Goal: Task Accomplishment & Management: Manage account settings

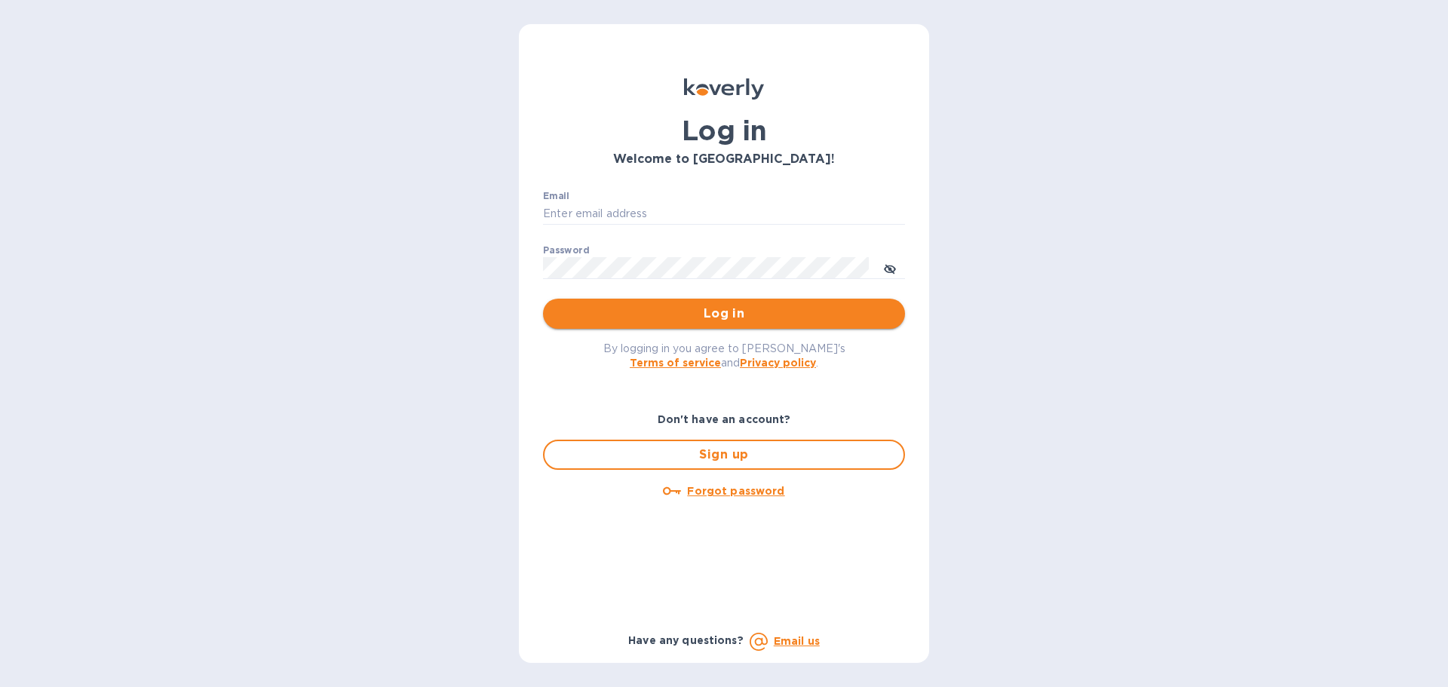
type input "[PERSON_NAME][EMAIL_ADDRESS][DOMAIN_NAME]"
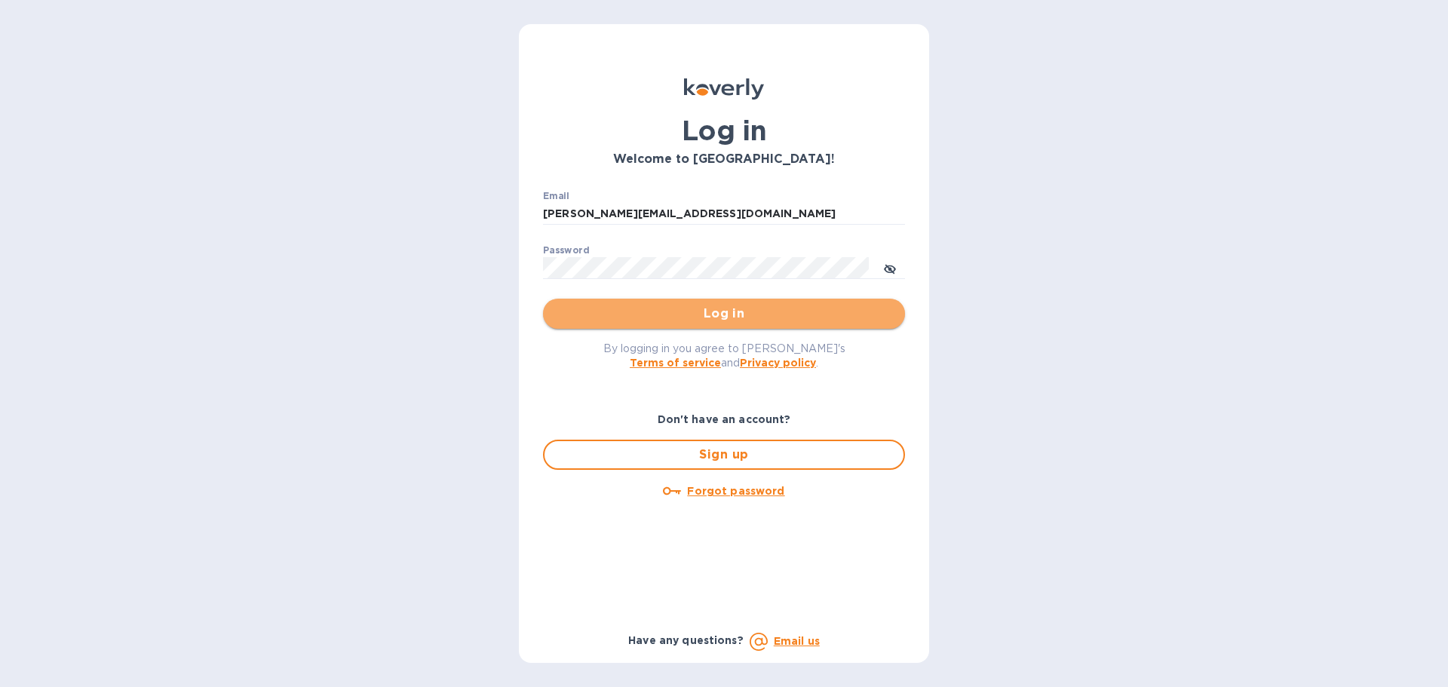
click at [763, 318] on span "Log in" at bounding box center [724, 314] width 338 height 18
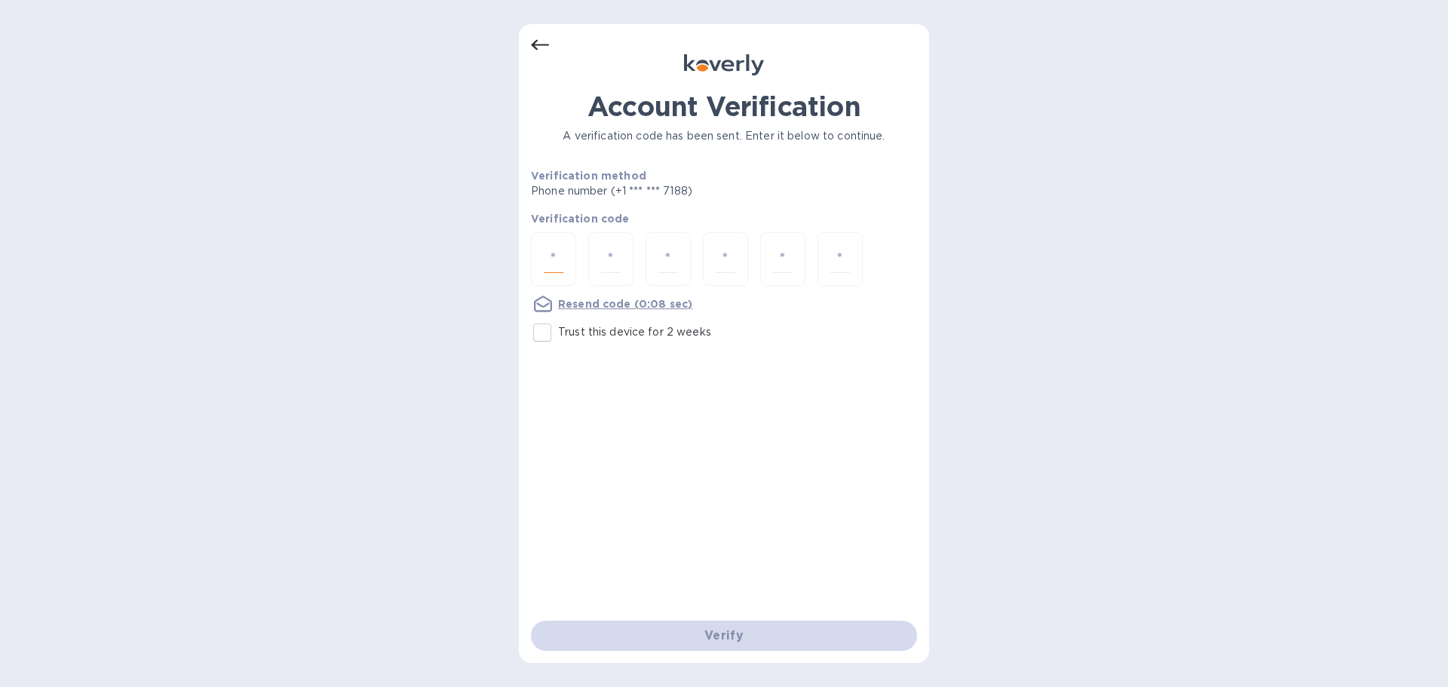
click at [550, 263] on input "number" at bounding box center [554, 259] width 20 height 28
type input "8"
type input "6"
type input "0"
type input "8"
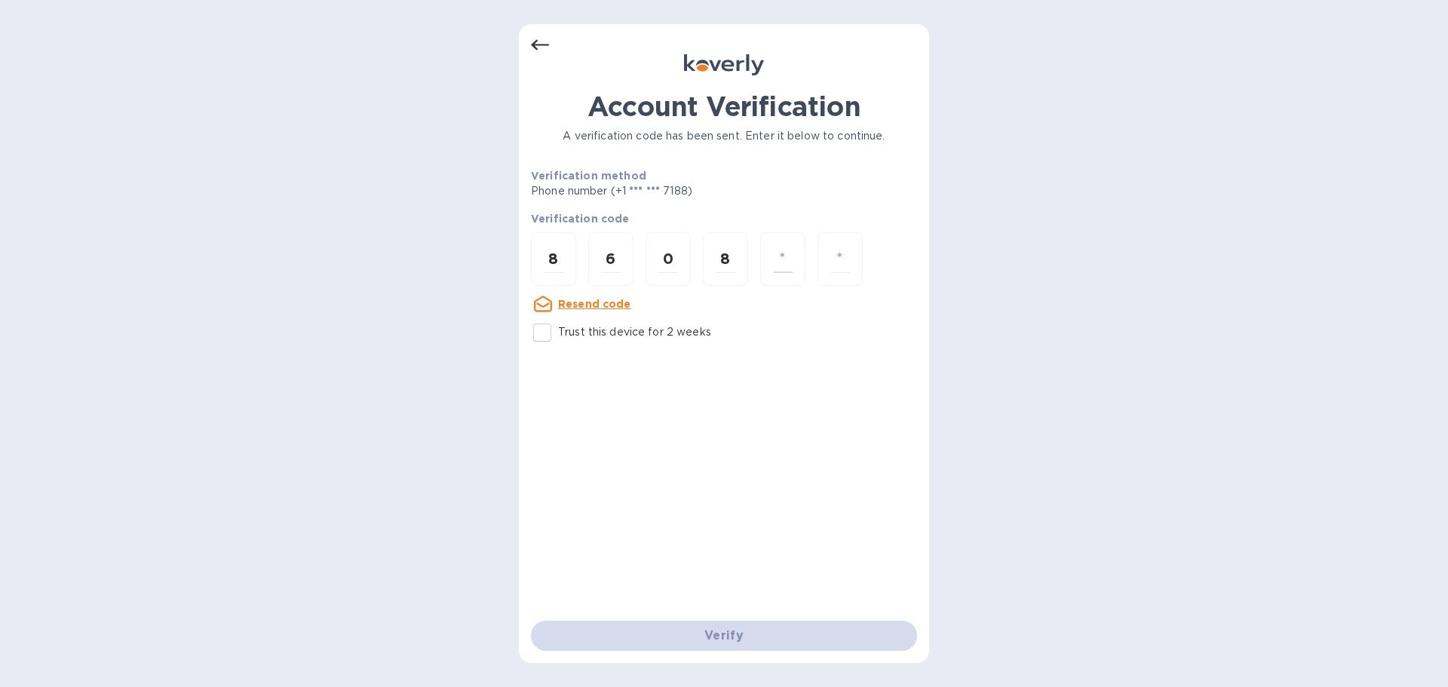
type input "3"
type input "2"
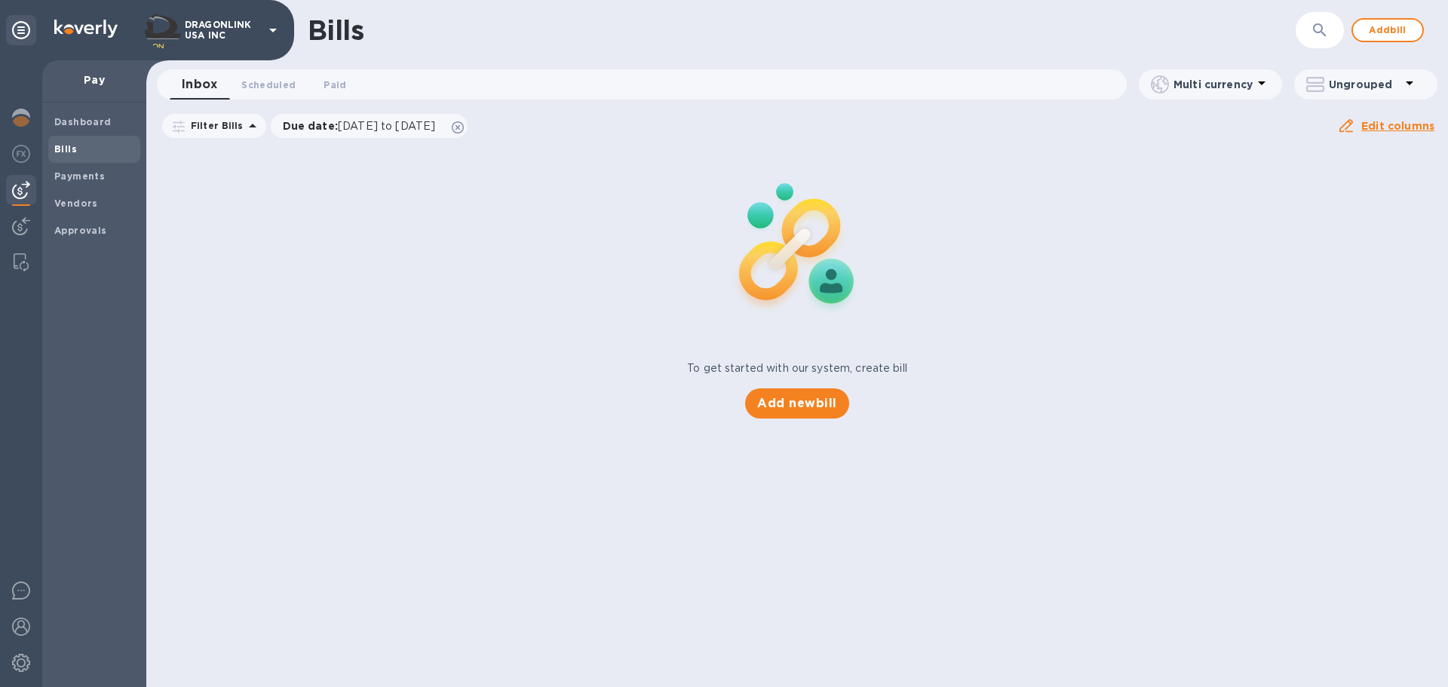
click at [15, 183] on img at bounding box center [21, 190] width 18 height 18
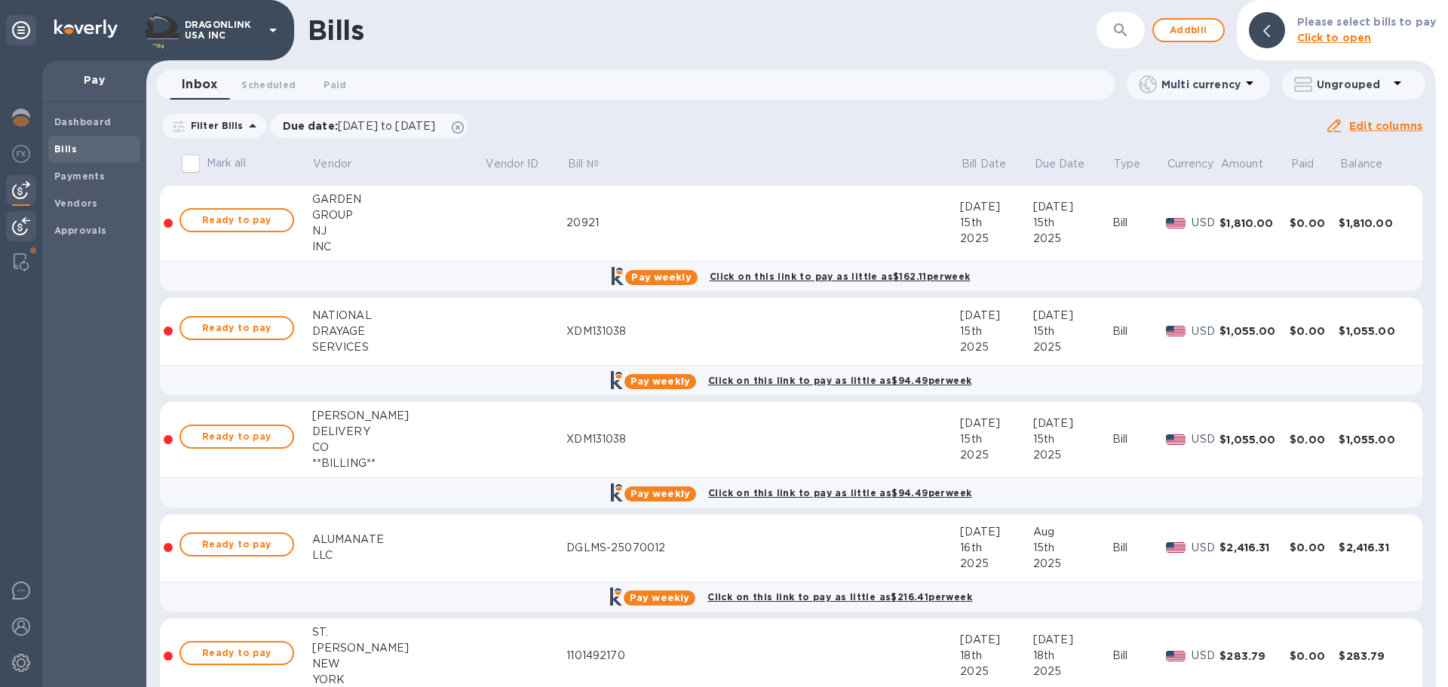
click at [25, 223] on img at bounding box center [21, 226] width 18 height 18
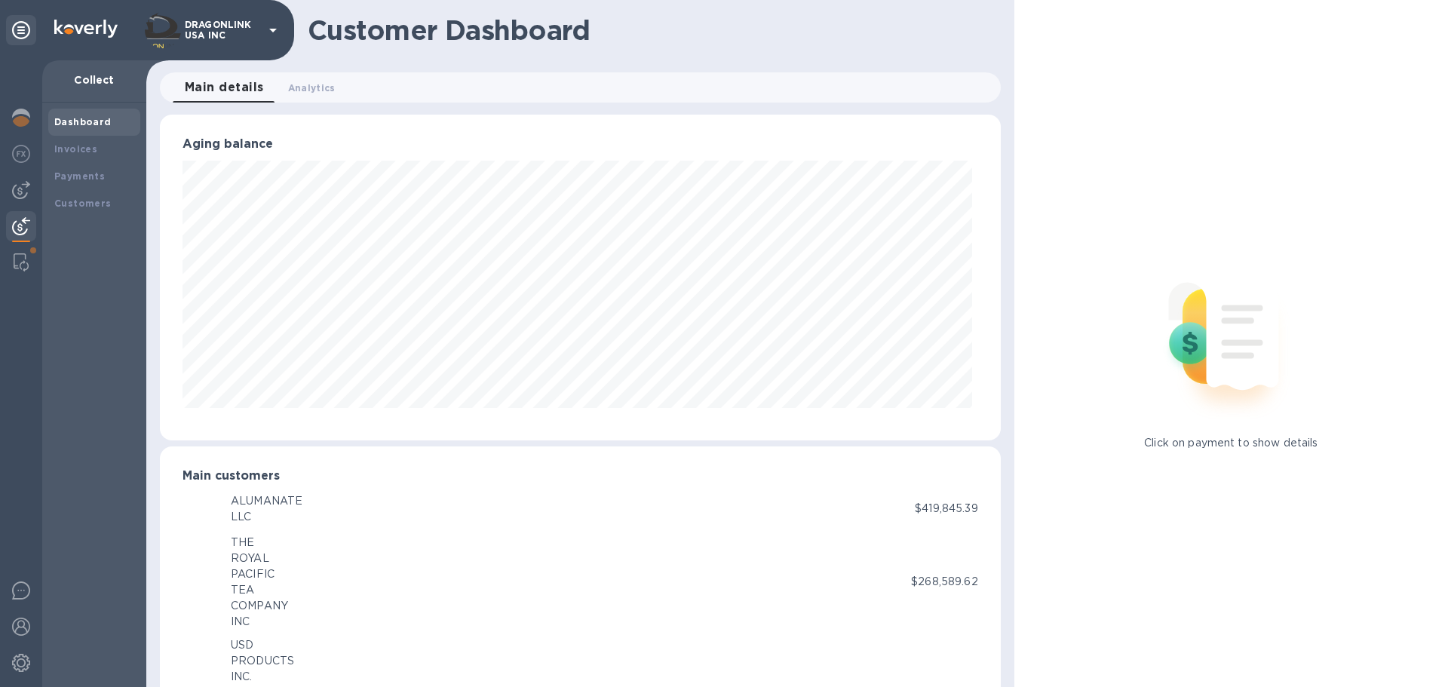
scroll to position [753988, 753479]
click at [80, 156] on div "Invoices" at bounding box center [94, 149] width 80 height 15
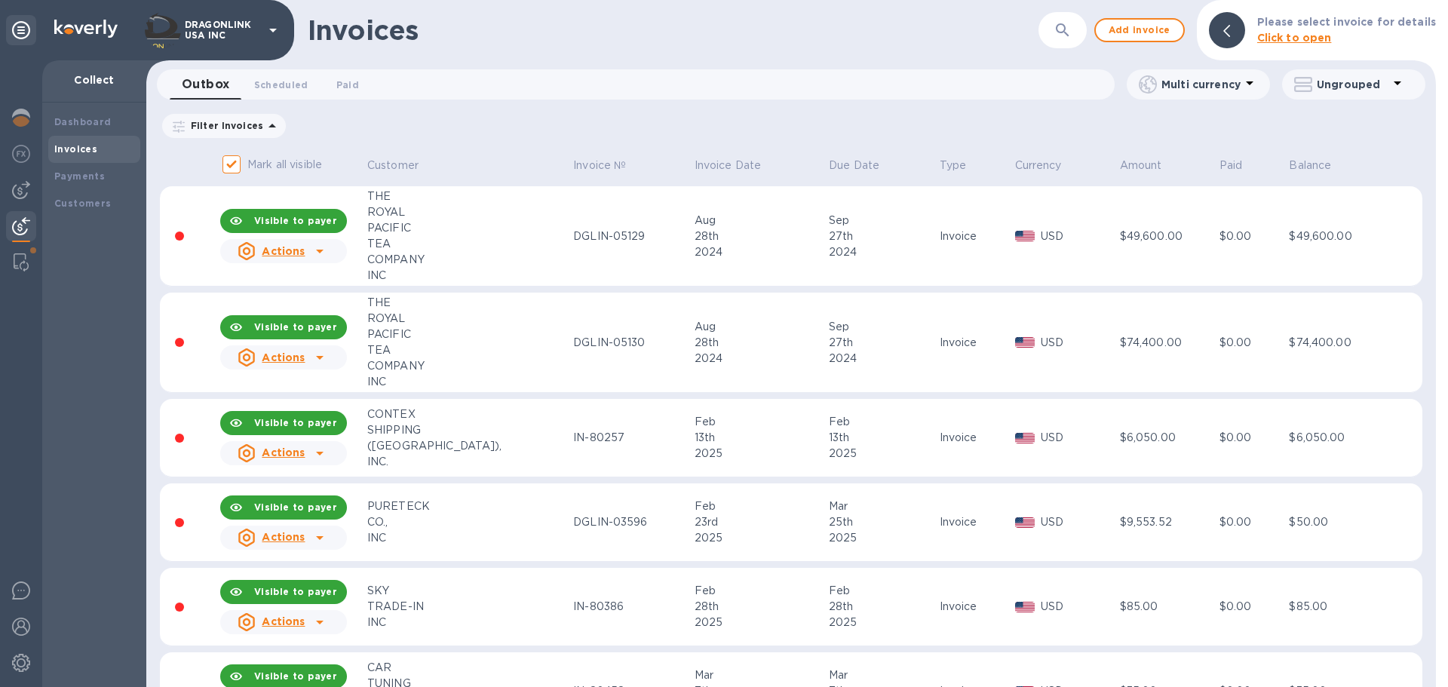
click at [386, 130] on div "Filter Invoices Amount Paid Balance" at bounding box center [791, 126] width 1263 height 29
click at [210, 95] on button "Outbox 0" at bounding box center [206, 84] width 72 height 30
click at [256, 134] on div "Filter Invoices" at bounding box center [224, 126] width 124 height 24
click at [263, 125] on icon at bounding box center [272, 126] width 18 height 18
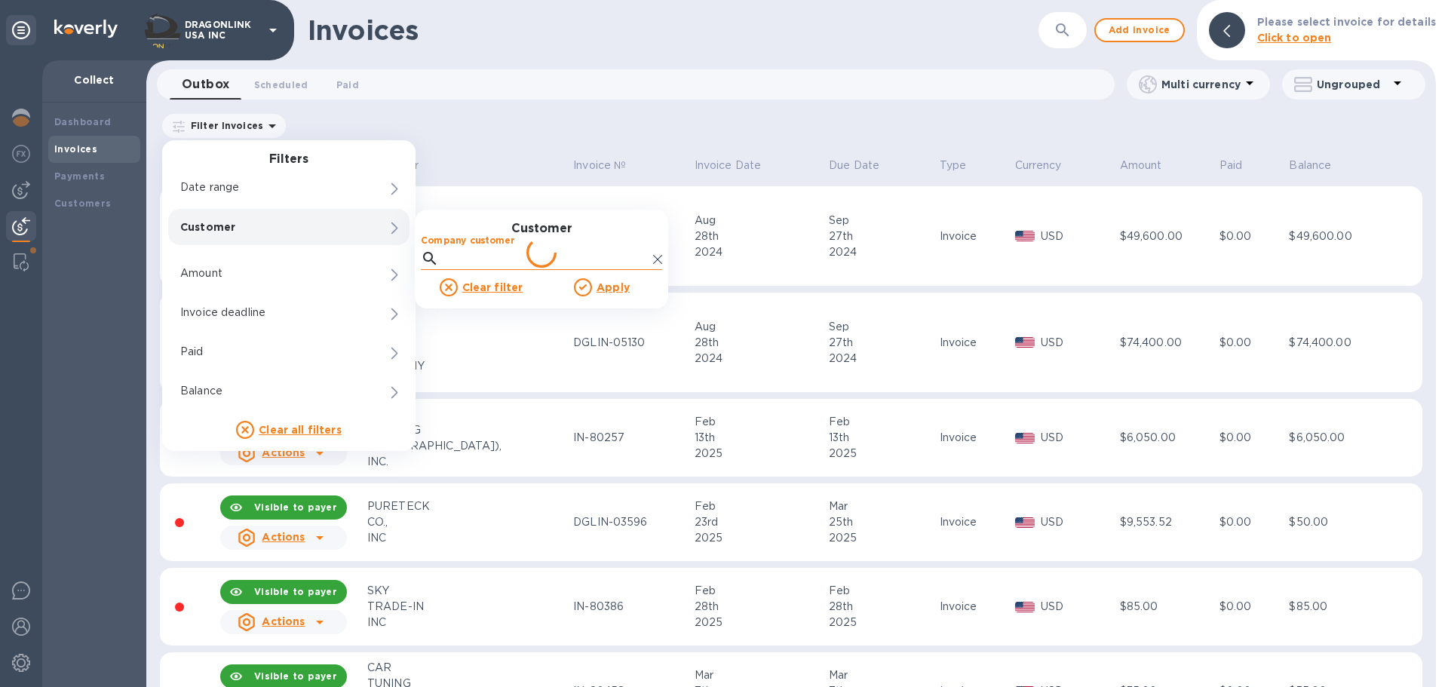
click at [486, 258] on input "Company customer" at bounding box center [546, 258] width 202 height 23
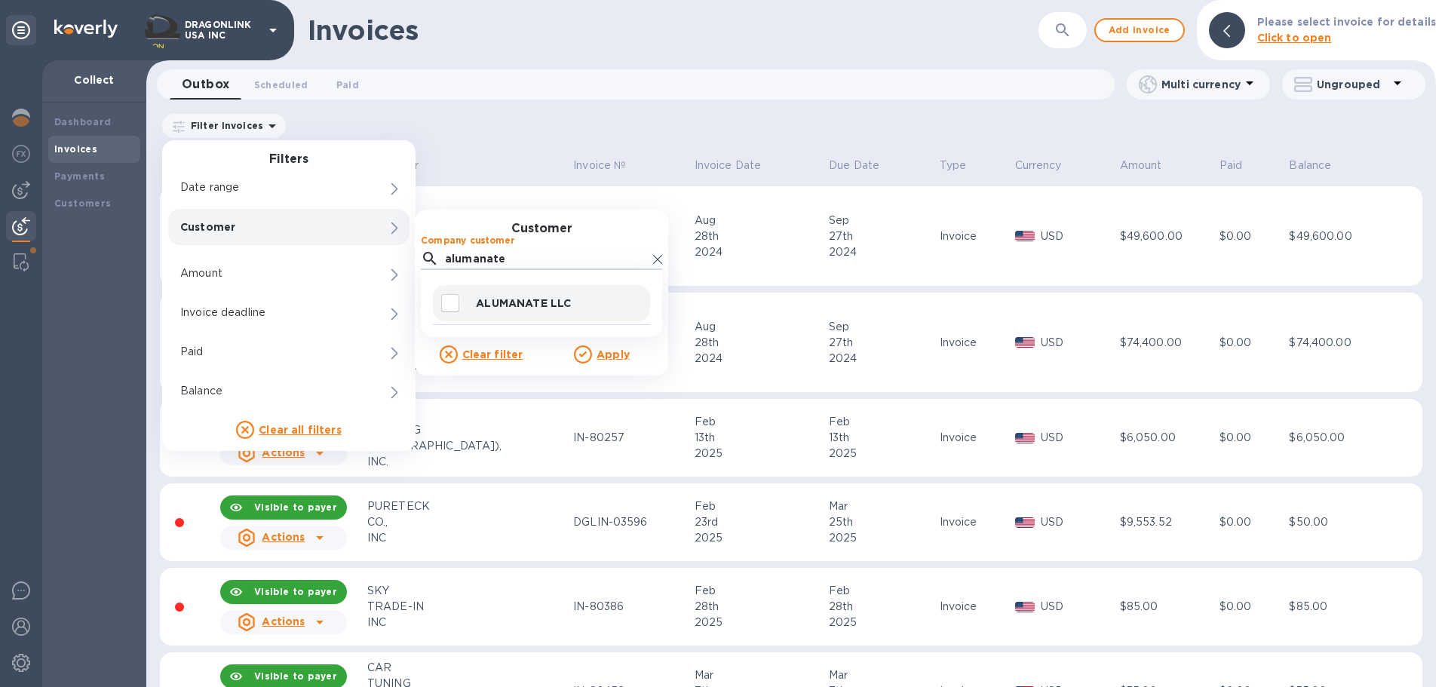
type input "alumanate"
click at [529, 293] on div "ALUMANATE LLC" at bounding box center [541, 303] width 217 height 36
checkbox input "true"
click at [607, 358] on u "Apply" at bounding box center [613, 354] width 33 height 12
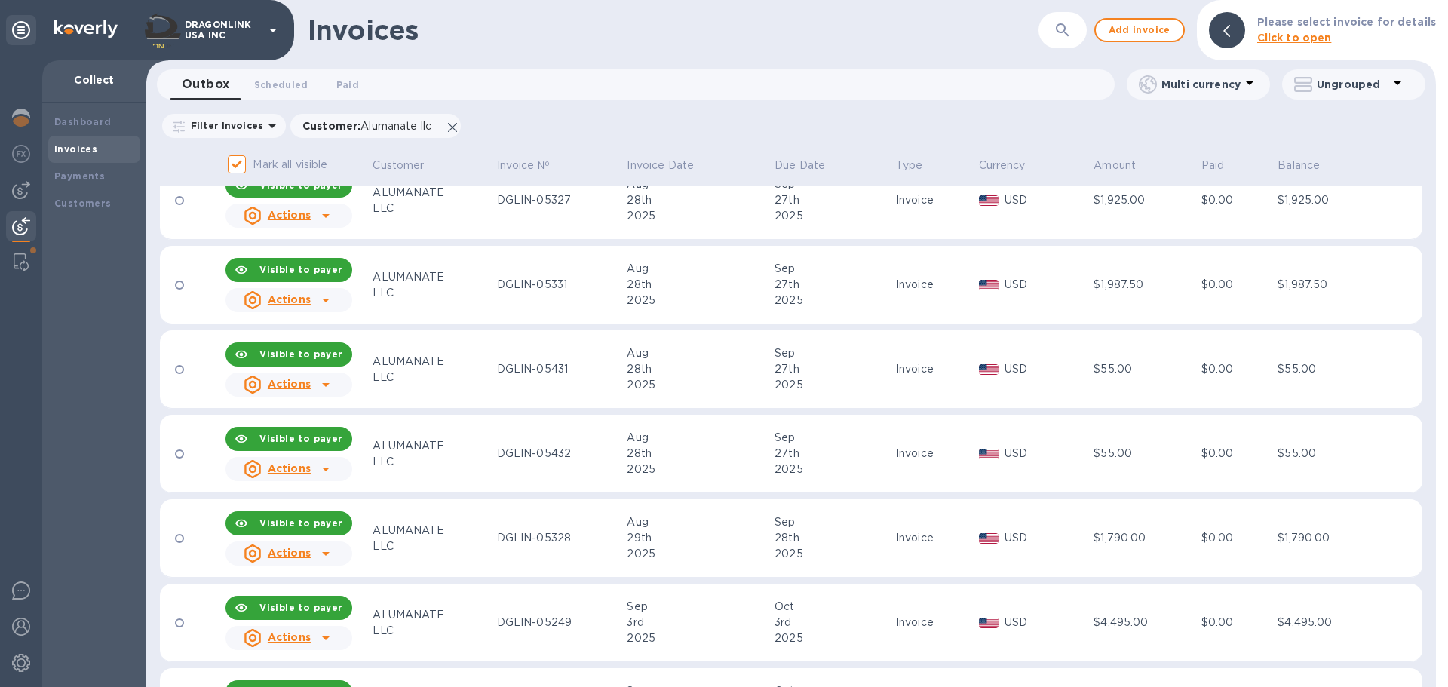
scroll to position [1509, 0]
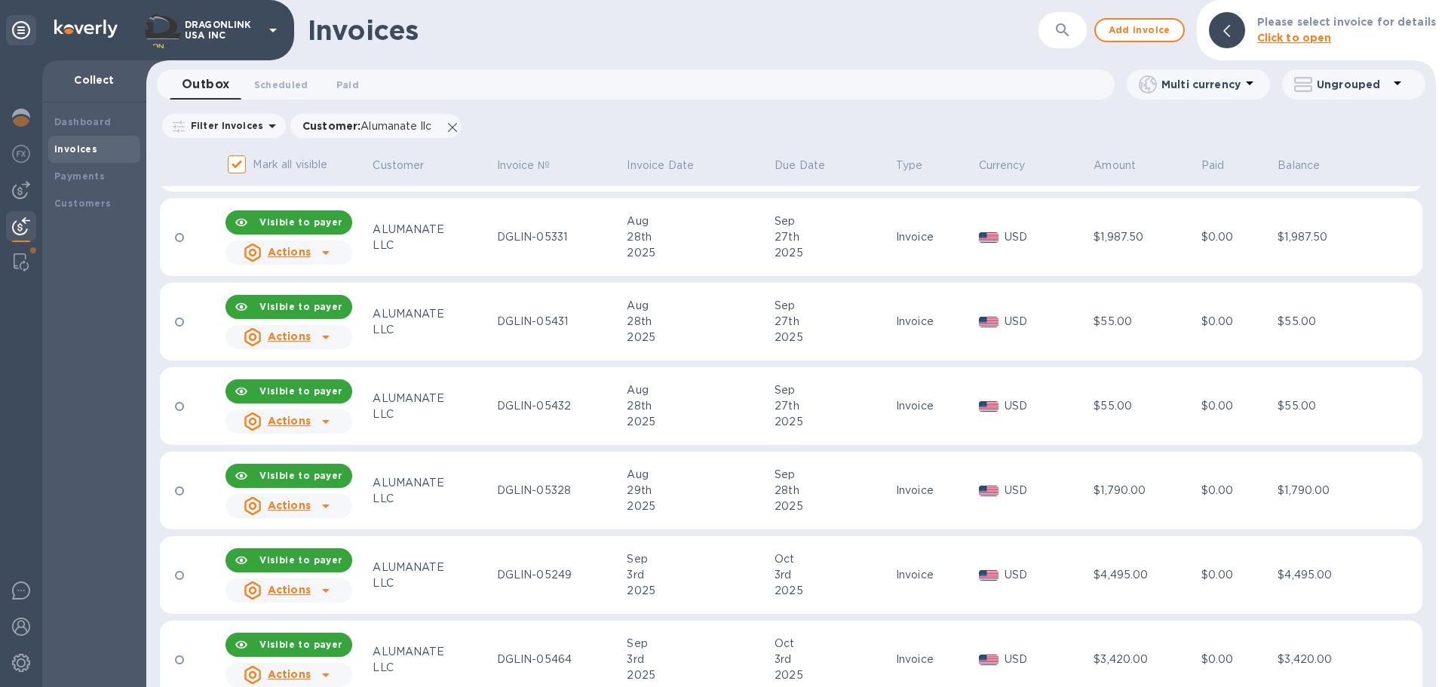
click at [456, 464] on td "ALUMANATE LLC" at bounding box center [432, 491] width 124 height 78
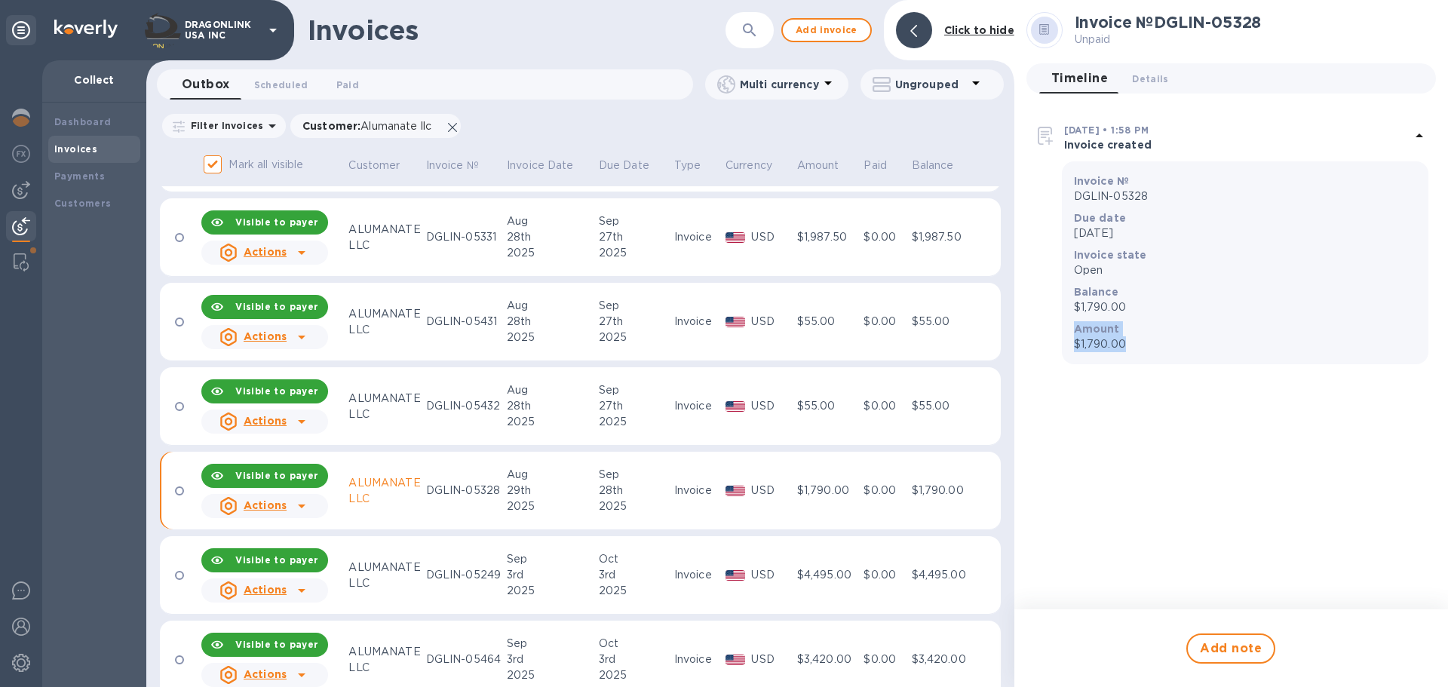
drag, startPoint x: 1150, startPoint y: 302, endPoint x: 1144, endPoint y: 349, distance: 47.3
click at [1144, 349] on div "Invoice № DGLIN-05328 Due date [DATE] Invoice state Open Balance $1,790.00 Amou…" at bounding box center [1245, 262] width 348 height 185
click at [1144, 349] on p "$1,790.00" at bounding box center [1245, 344] width 342 height 16
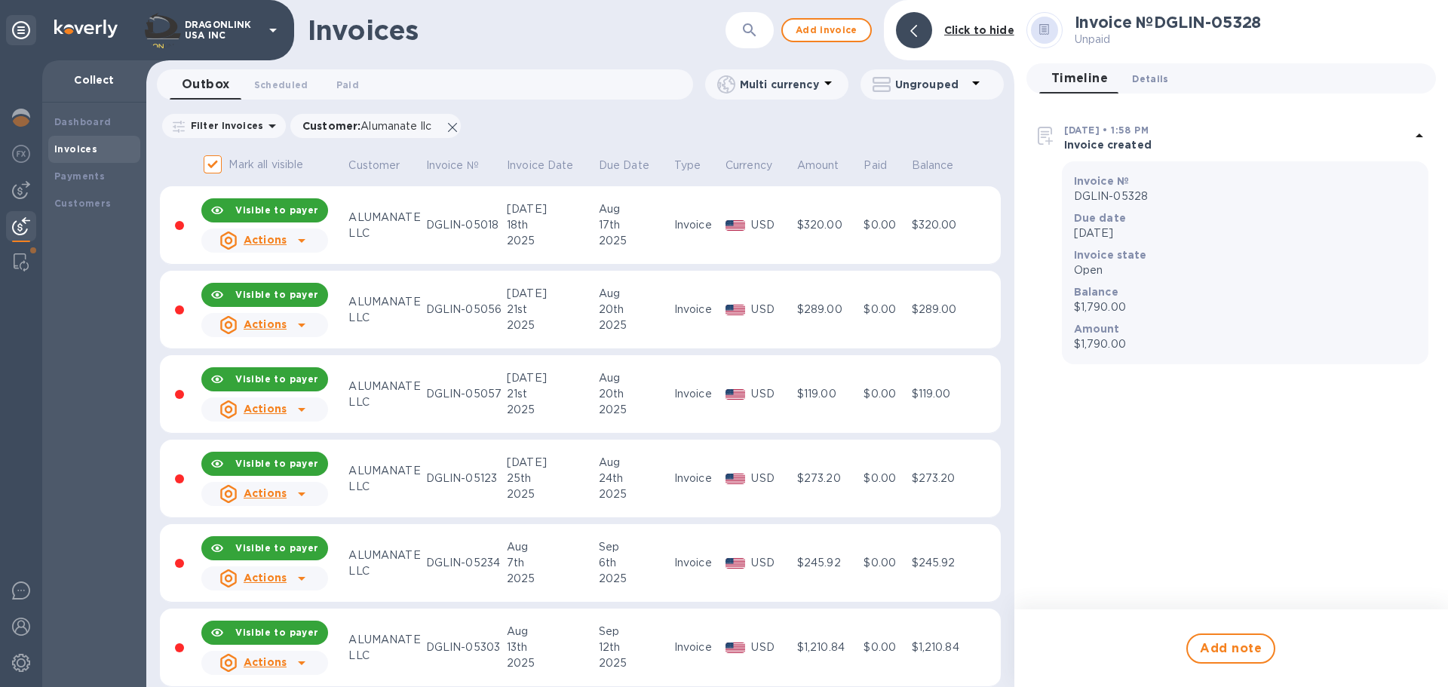
click at [1147, 75] on span "Details 0" at bounding box center [1150, 79] width 36 height 16
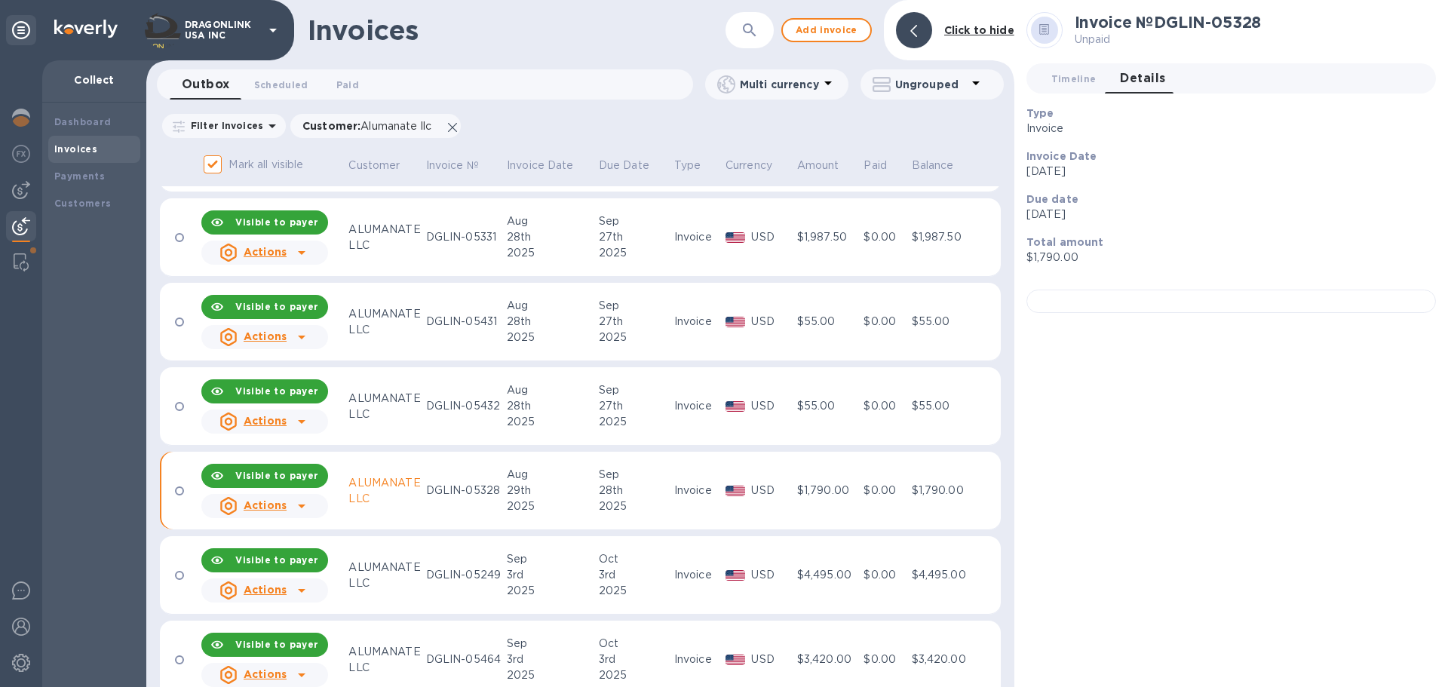
scroll to position [1584, 0]
